Goal: Task Accomplishment & Management: Manage account settings

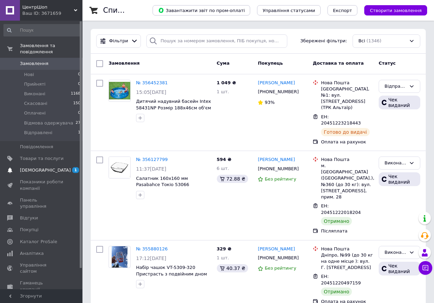
click at [35, 167] on span "[DEMOGRAPHIC_DATA]" at bounding box center [45, 170] width 51 height 6
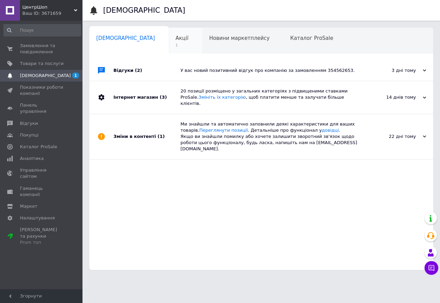
click at [176, 45] on span "1" at bounding box center [182, 45] width 13 height 5
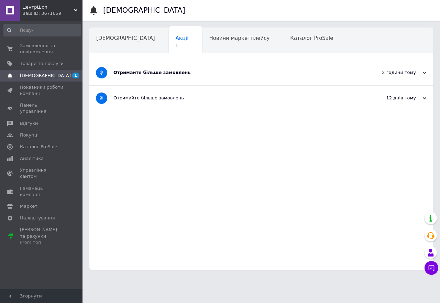
click at [207, 78] on div "Отримайте більше замовлень" at bounding box center [235, 72] width 244 height 25
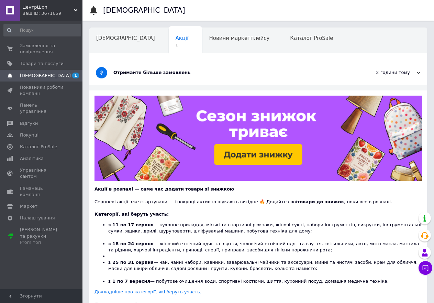
scroll to position [46, 0]
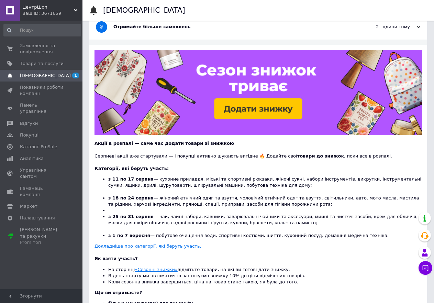
drag, startPoint x: 117, startPoint y: 145, endPoint x: 154, endPoint y: 144, distance: 37.5
click at [135, 145] on b "Акції в розпалі — саме час додати товари зі знижкою" at bounding box center [165, 143] width 140 height 5
click at [152, 144] on b "Акції в розпалі — саме час додати товари зі знижкою" at bounding box center [165, 143] width 140 height 5
drag, startPoint x: 167, startPoint y: 155, endPoint x: 216, endPoint y: 159, distance: 49.3
click at [177, 156] on div "Серпневі акції вже стартували — і покупці активно шукають вигідне 🔥 Додайте сво…" at bounding box center [259, 153] width 328 height 12
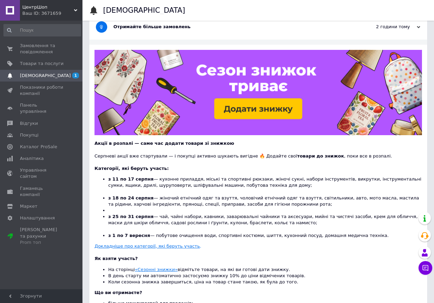
drag, startPoint x: 193, startPoint y: 154, endPoint x: 240, endPoint y: 153, distance: 46.8
click at [205, 154] on div "Серпневі акції вже стартували — і покупці активно шукають вигідне 🔥 Додайте сво…" at bounding box center [259, 153] width 328 height 12
drag, startPoint x: 240, startPoint y: 153, endPoint x: 277, endPoint y: 159, distance: 37.5
click at [266, 157] on div "Серпневі акції вже стартували — і покупці активно шукають вигідне 🔥 Додайте сво…" at bounding box center [259, 153] width 328 height 12
drag, startPoint x: 293, startPoint y: 155, endPoint x: 322, endPoint y: 155, distance: 29.6
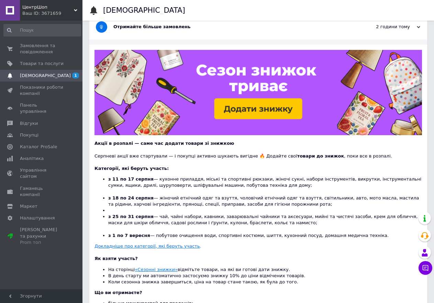
click at [301, 155] on b "товари до знижок" at bounding box center [320, 155] width 47 height 5
drag, startPoint x: 319, startPoint y: 154, endPoint x: 353, endPoint y: 154, distance: 34.1
click at [333, 154] on div "Серпневі акції вже стартували — і покупці активно шукають вигідне 🔥 Додайте сво…" at bounding box center [259, 153] width 328 height 12
drag, startPoint x: 171, startPoint y: 177, endPoint x: 253, endPoint y: 178, distance: 82.2
click at [211, 177] on li "з 11 по 17 серпня — кухонне приладдя, міські та спортивні рюкзаки, жіночі сукні…" at bounding box center [265, 185] width 314 height 19
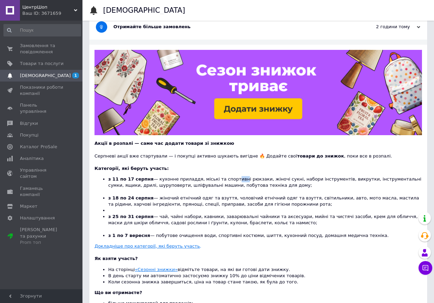
drag, startPoint x: 220, startPoint y: 178, endPoint x: 308, endPoint y: 178, distance: 88.4
click at [262, 178] on li "з 11 по 17 серпня — кухонне приладдя, міські та спортивні рюкзаки, жіночі сукні…" at bounding box center [265, 185] width 314 height 19
drag, startPoint x: 265, startPoint y: 182, endPoint x: 307, endPoint y: 181, distance: 42.3
click at [270, 182] on li "з 11 по 17 серпня — кухонне приладдя, міські та спортивні рюкзаки, жіночі сукні…" at bounding box center [265, 185] width 314 height 19
drag, startPoint x: 284, startPoint y: 181, endPoint x: 340, endPoint y: 180, distance: 56.4
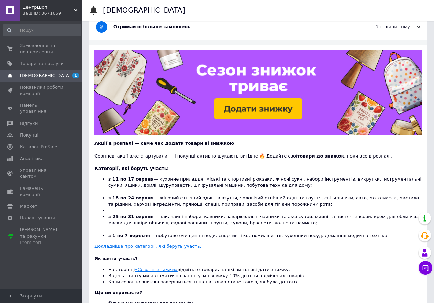
click at [306, 181] on li "з 11 по 17 серпня — кухонне приладдя, міські та спортивні рюкзаки, жіночі сукні…" at bounding box center [265, 185] width 314 height 19
drag, startPoint x: 338, startPoint y: 182, endPoint x: 401, endPoint y: 172, distance: 63.6
click at [374, 177] on li "з 11 по 17 серпня — кухонне приладдя, міські та спортивні рюкзаки, жіночі сукні…" at bounding box center [265, 185] width 314 height 19
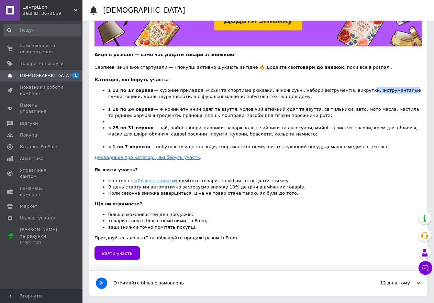
scroll to position [0, 0]
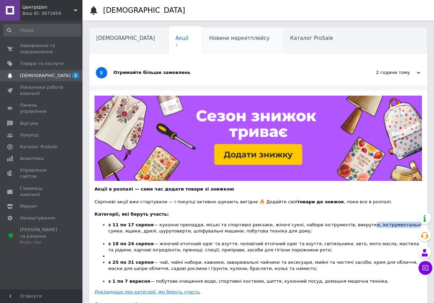
click at [209, 46] on div "Новини маркетплейсу" at bounding box center [242, 41] width 81 height 26
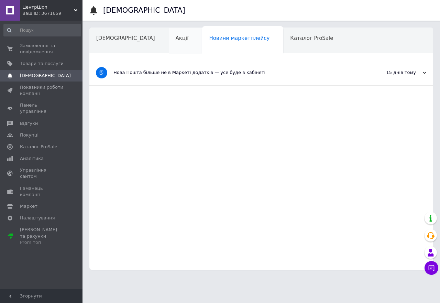
click at [169, 36] on div "Акції" at bounding box center [186, 41] width 34 height 26
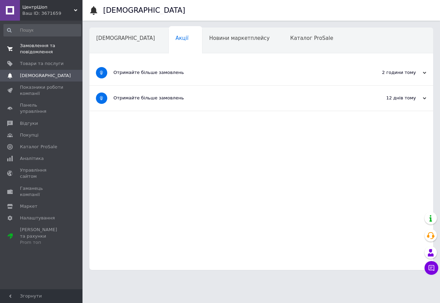
click at [53, 53] on span "Замовлення та повідомлення" at bounding box center [42, 49] width 44 height 12
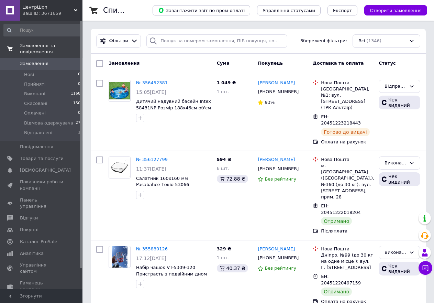
click at [42, 51] on link "Замовлення та повідомлення" at bounding box center [42, 49] width 85 height 18
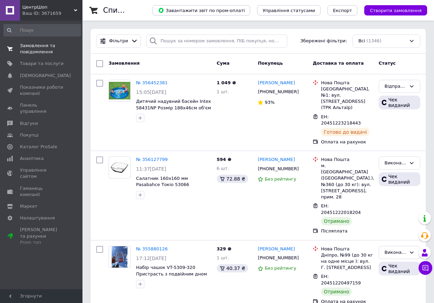
click at [42, 51] on span "Замовлення та повідомлення" at bounding box center [42, 49] width 44 height 12
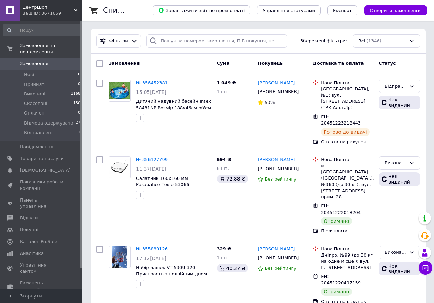
click at [51, 62] on link "Замовлення 0" at bounding box center [42, 64] width 85 height 12
